Goal: Task Accomplishment & Management: Manage account settings

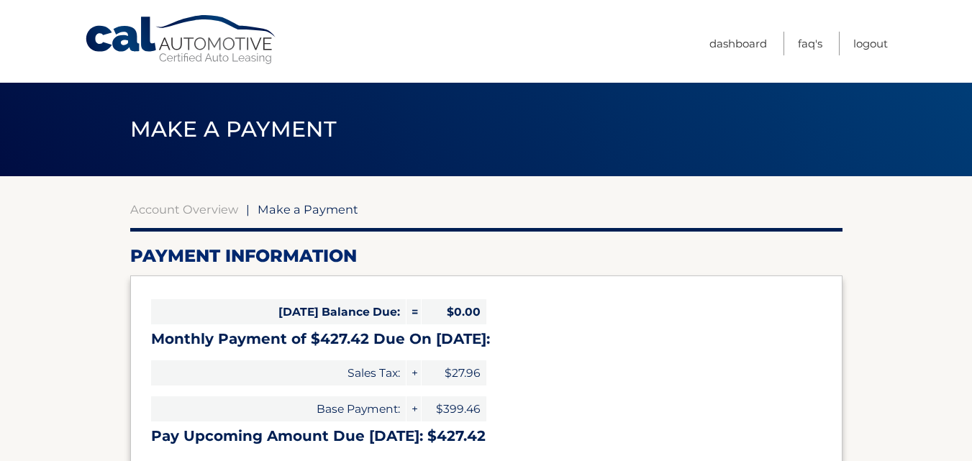
scroll to position [515, 0]
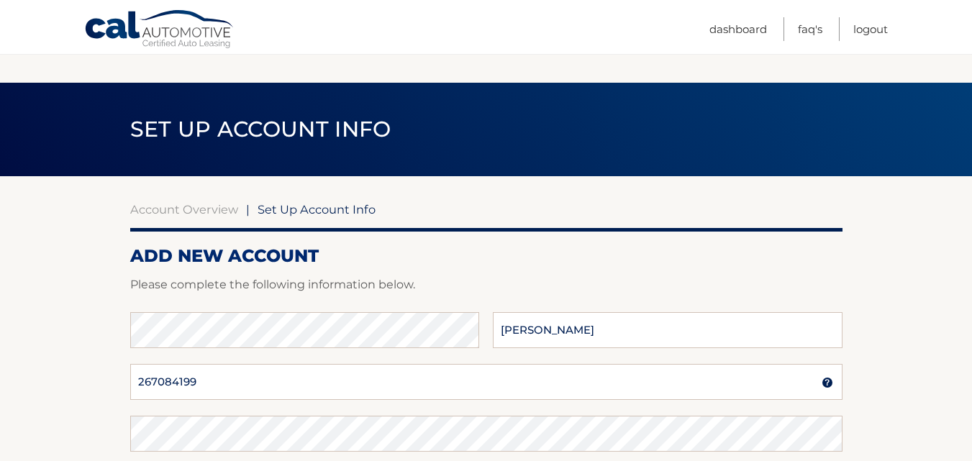
scroll to position [373, 0]
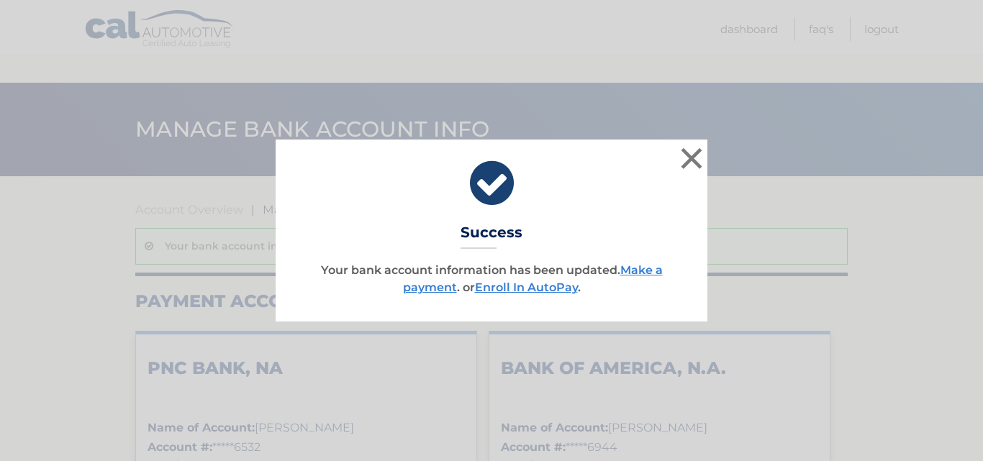
scroll to position [452, 0]
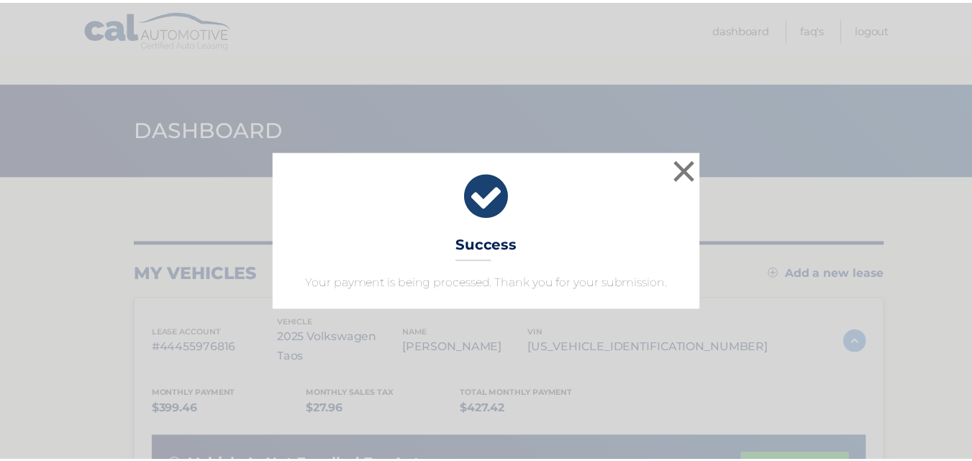
scroll to position [360, 0]
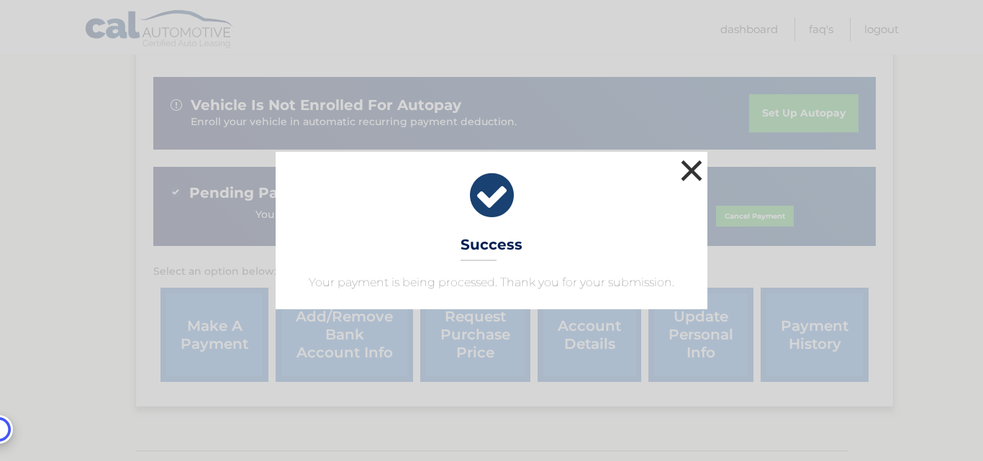
click at [695, 167] on button "×" at bounding box center [691, 170] width 29 height 29
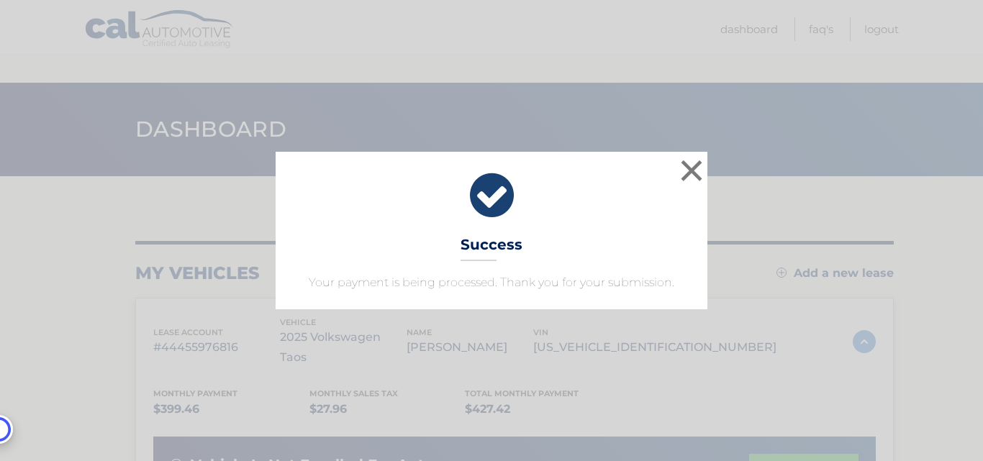
scroll to position [288, 0]
